Goal: Navigation & Orientation: Find specific page/section

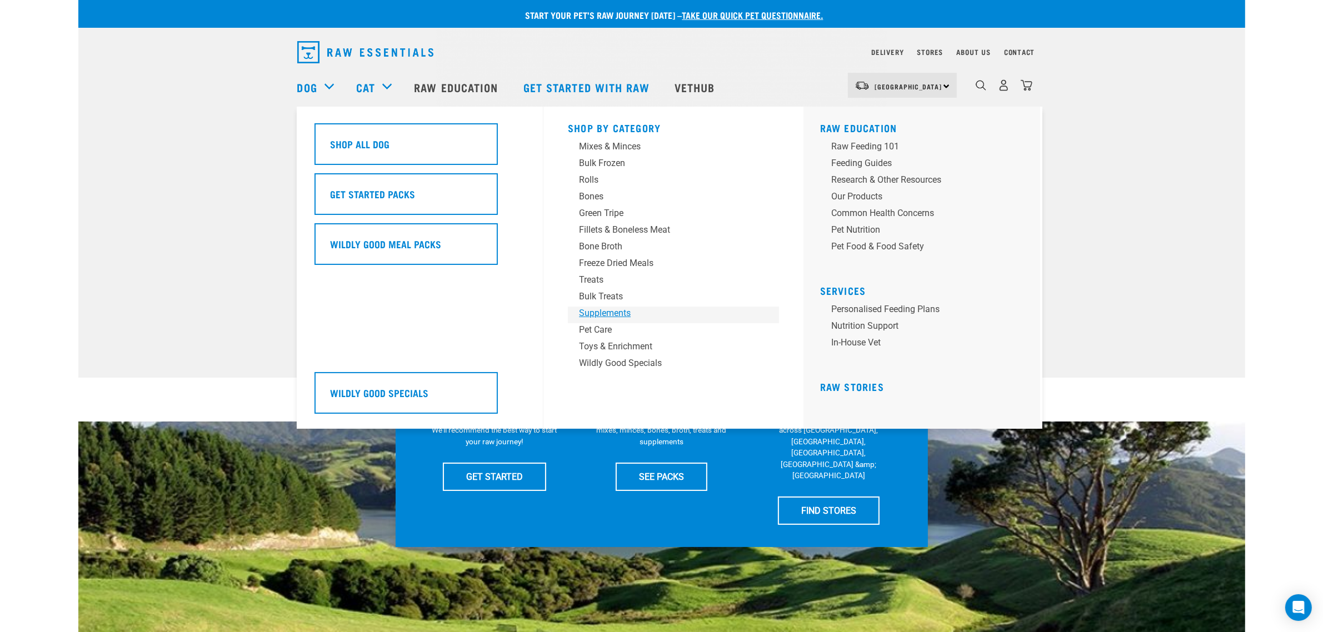
click at [600, 310] on div "Supplements" at bounding box center [665, 313] width 173 height 13
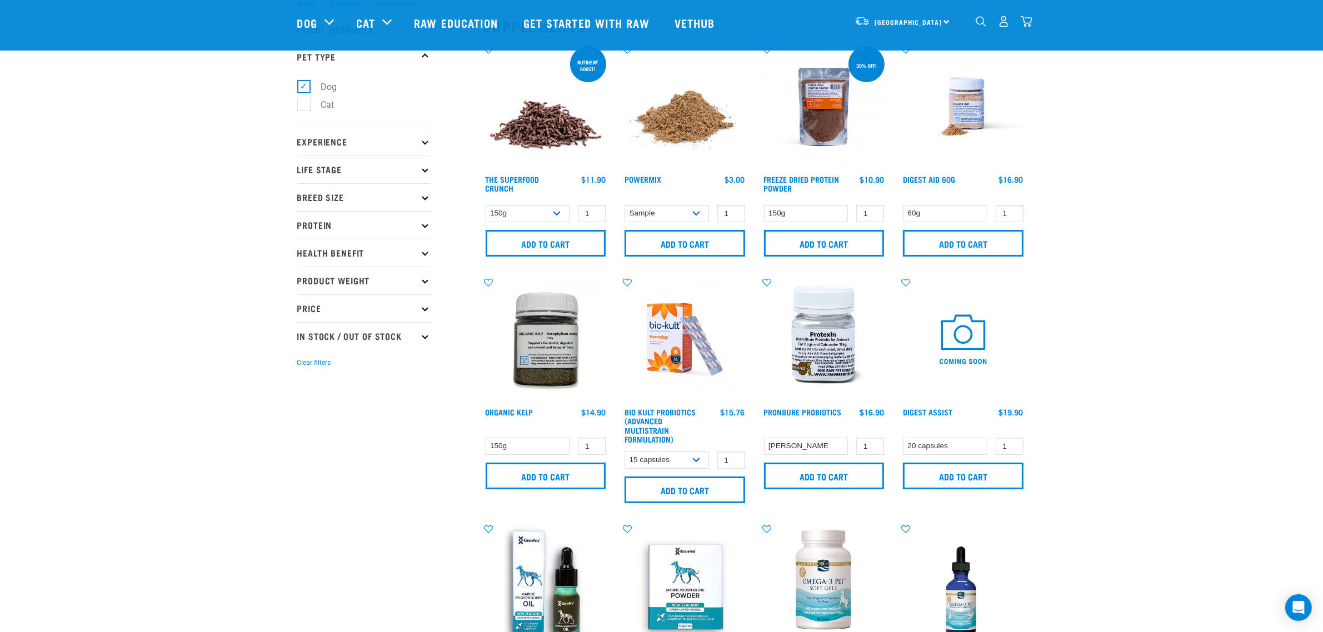
scroll to position [69, 0]
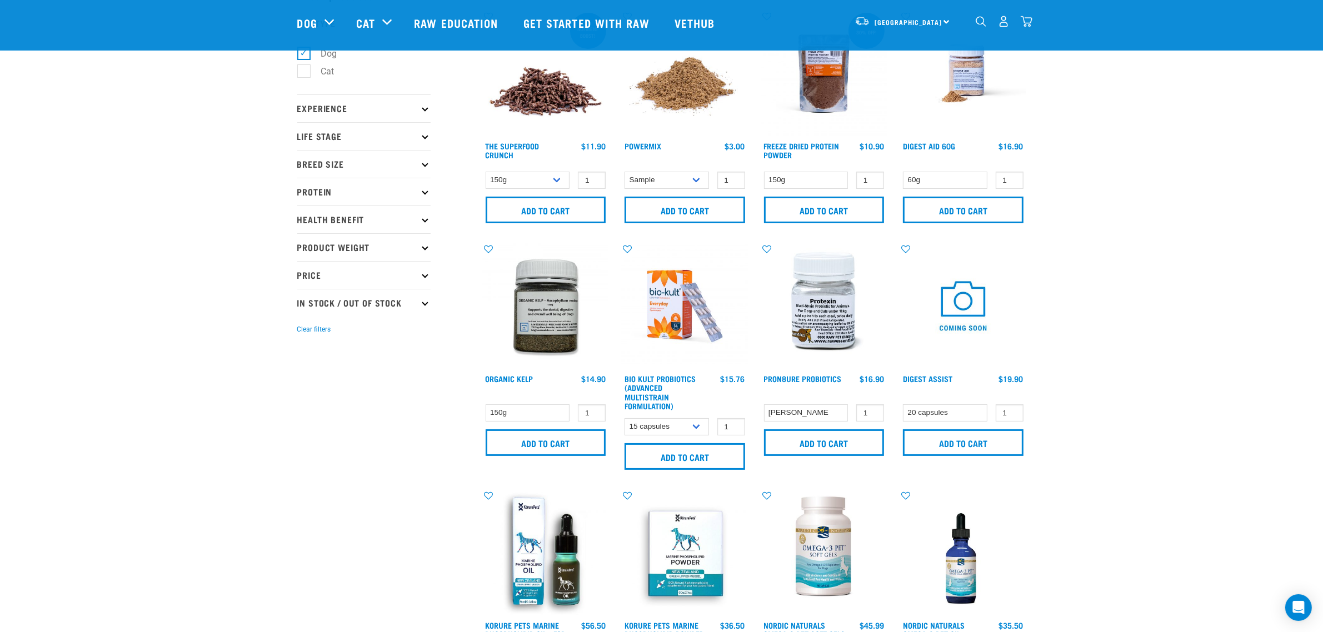
click at [825, 297] on img at bounding box center [824, 306] width 126 height 126
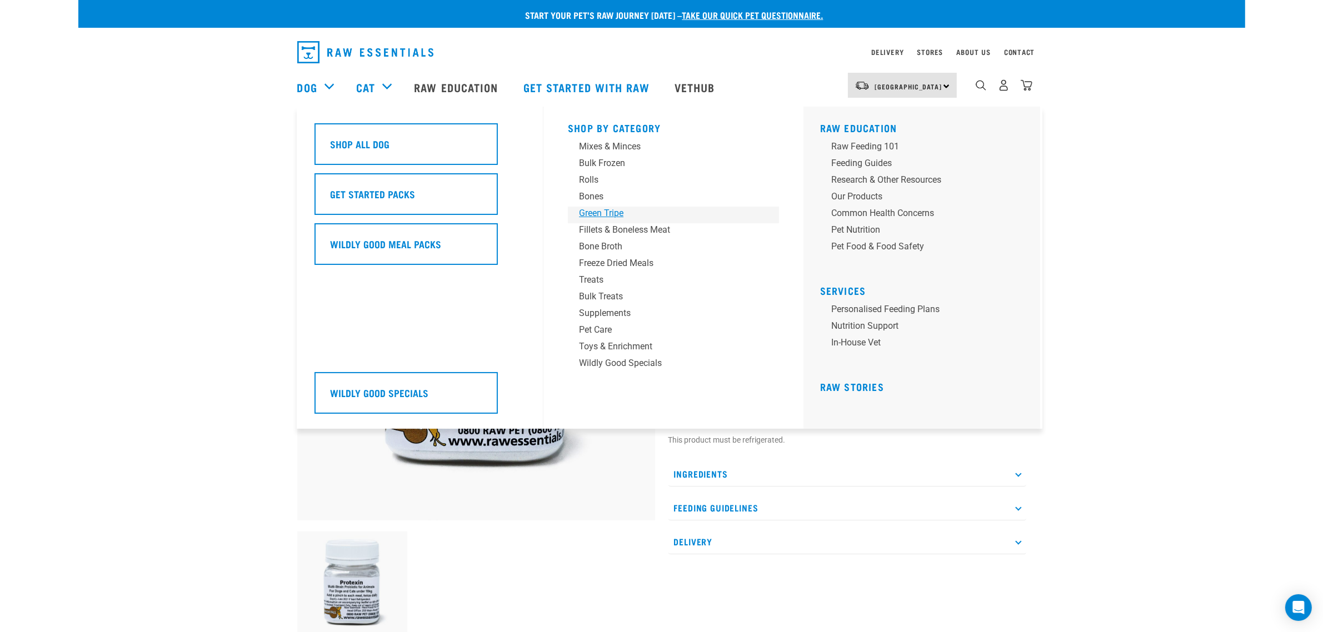
click at [595, 211] on div "Green Tripe" at bounding box center [665, 213] width 173 height 13
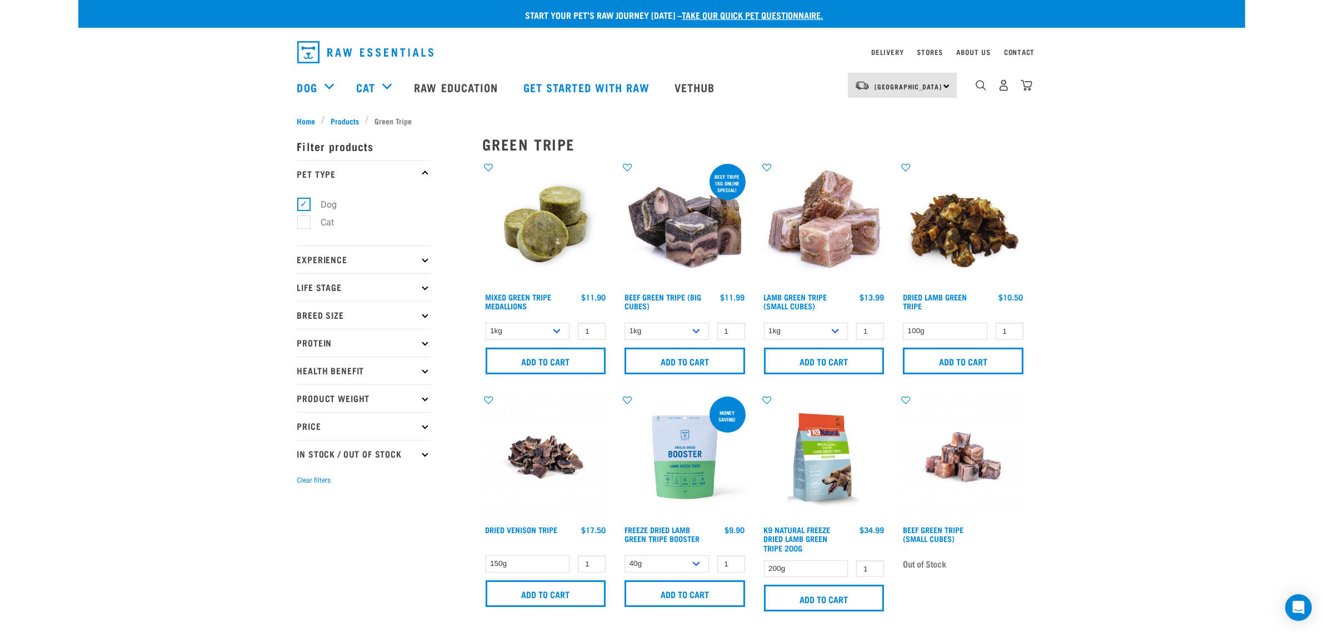
click at [836, 228] on img at bounding box center [824, 225] width 126 height 126
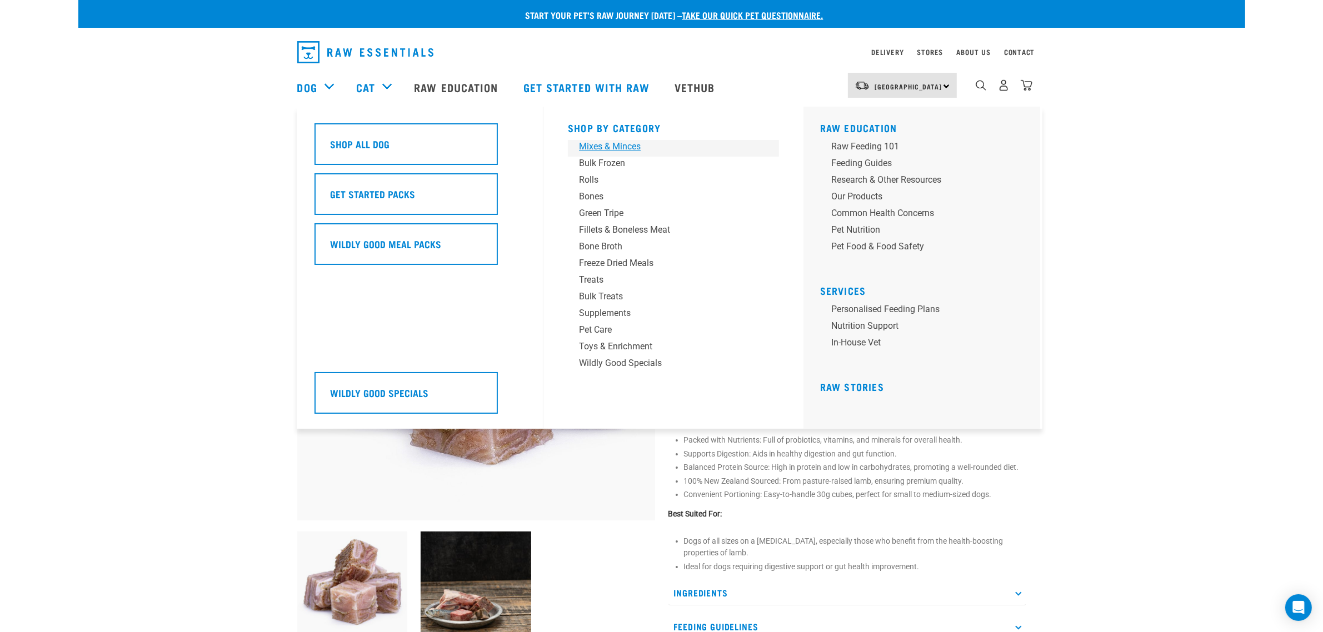
click at [607, 151] on div "Mixes & Minces" at bounding box center [665, 146] width 173 height 13
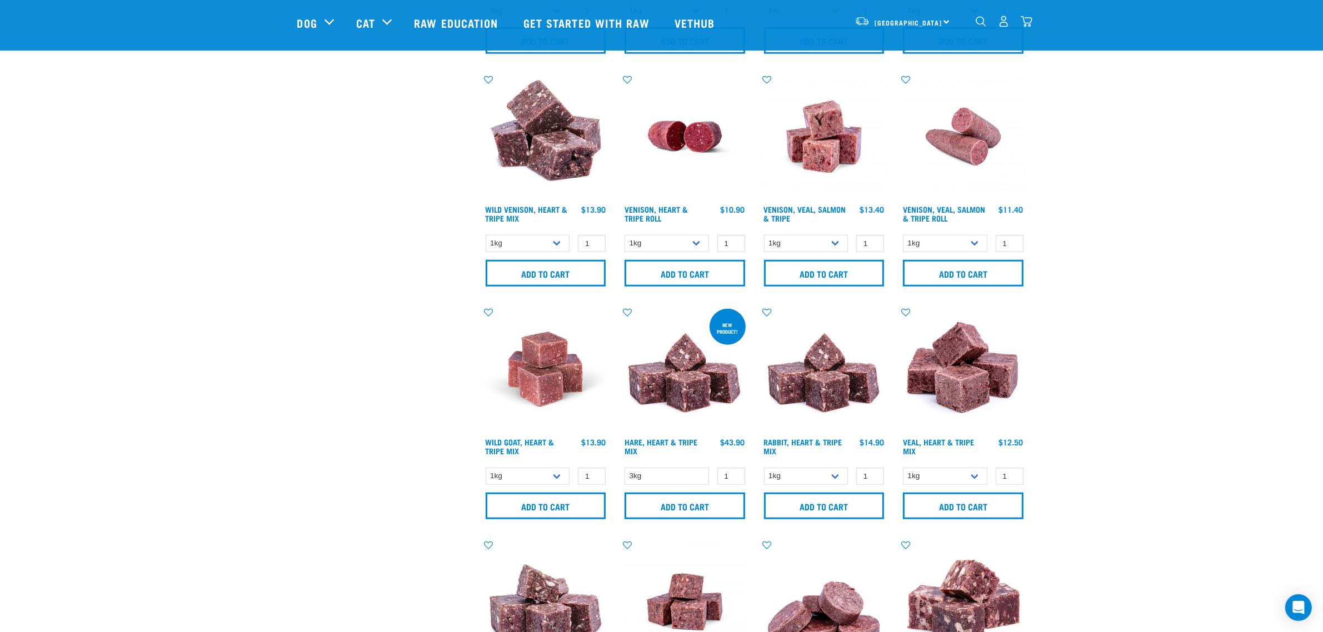
scroll to position [1181, 0]
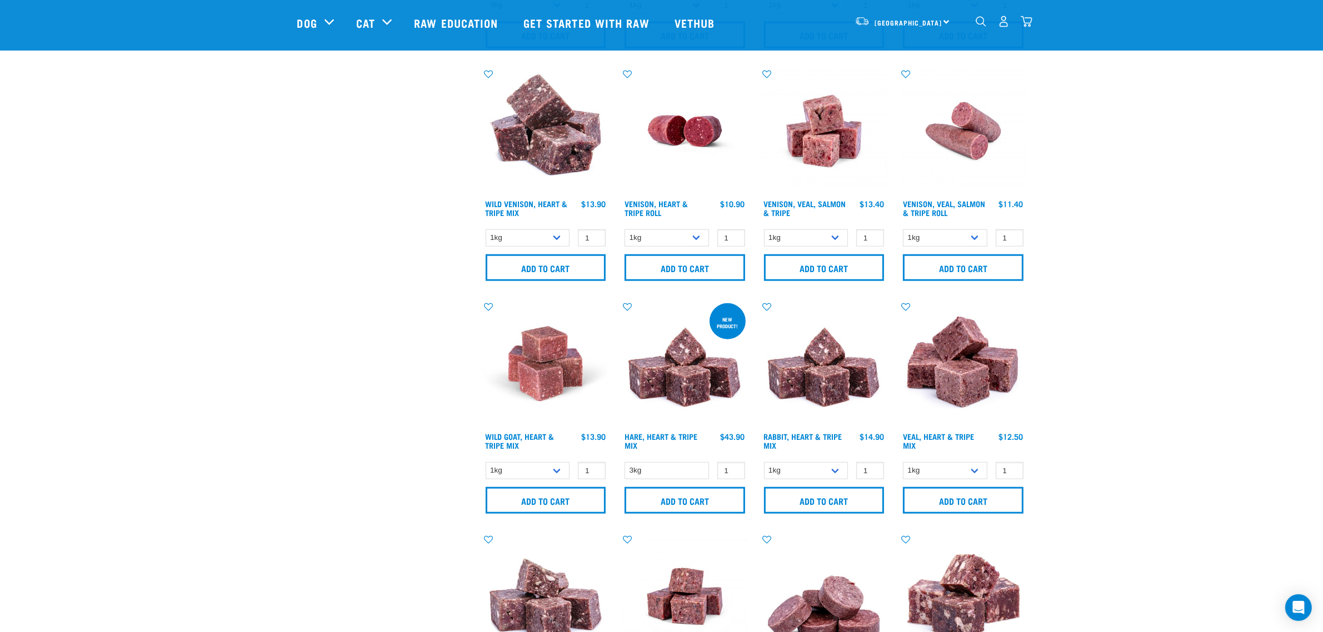
click at [525, 368] on img at bounding box center [546, 364] width 126 height 126
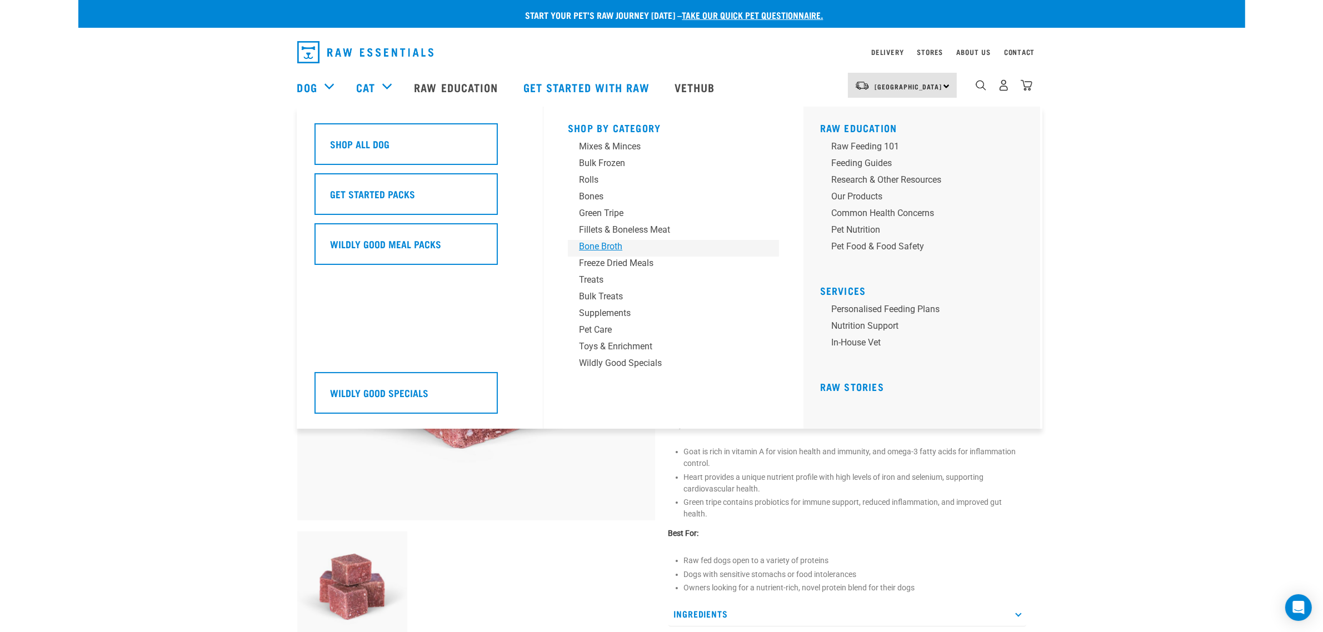
click at [604, 242] on div "Bone Broth" at bounding box center [665, 246] width 173 height 13
